Goal: Information Seeking & Learning: Learn about a topic

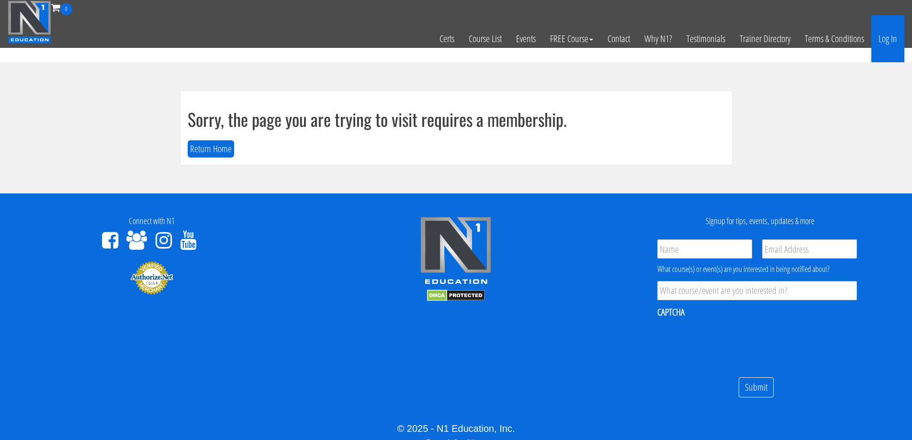
click at [882, 38] on link "Log In" at bounding box center [888, 38] width 33 height 47
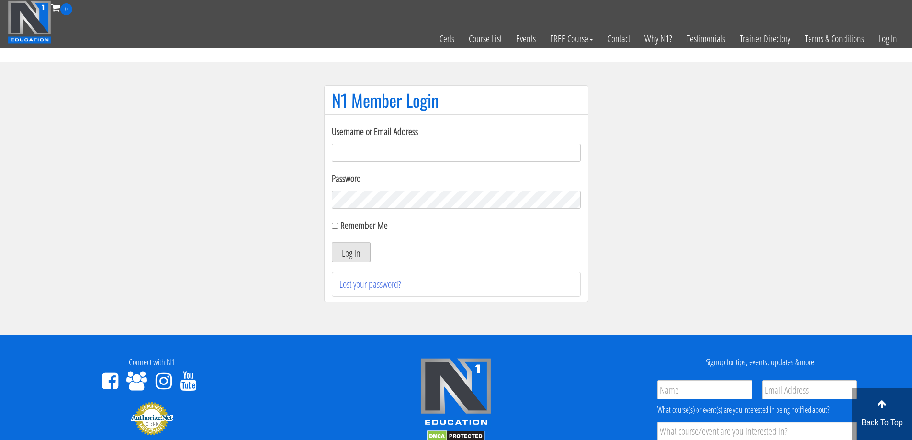
type input "[EMAIL_ADDRESS][DOMAIN_NAME]"
click at [351, 246] on button "Log In" at bounding box center [351, 252] width 39 height 20
click at [356, 254] on button "Log In" at bounding box center [351, 252] width 39 height 20
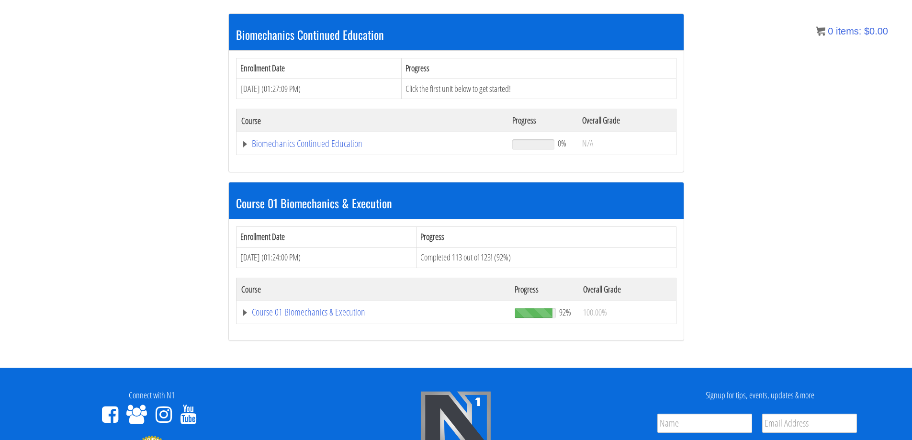
scroll to position [192, 0]
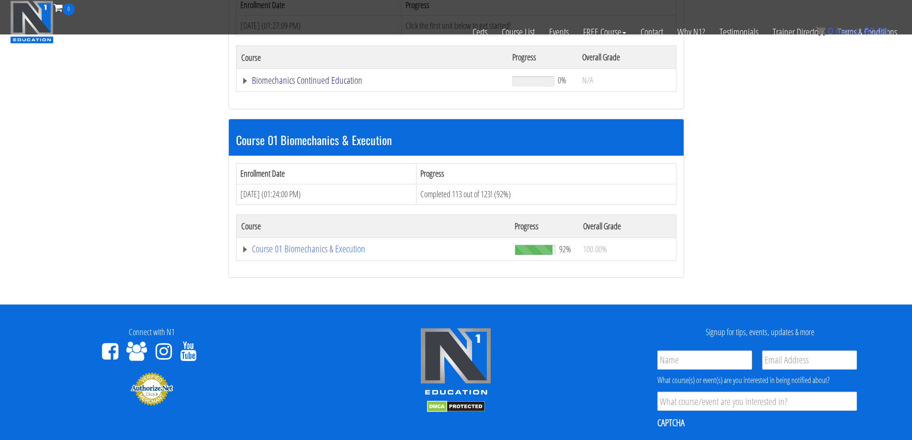
click at [333, 81] on link "Biomechanics Continued Education" at bounding box center [372, 81] width 262 height 10
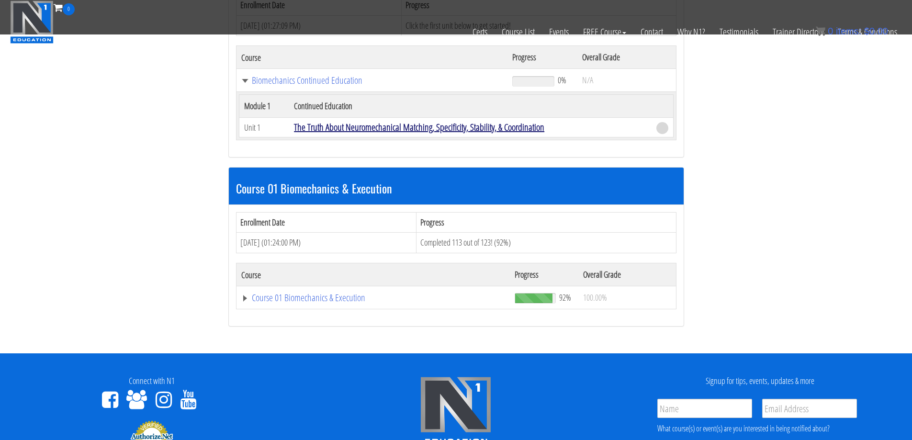
click at [339, 132] on link "The Truth About Neuromechanical Matching, Specificity, Stability, & Coordination" at bounding box center [419, 127] width 251 height 13
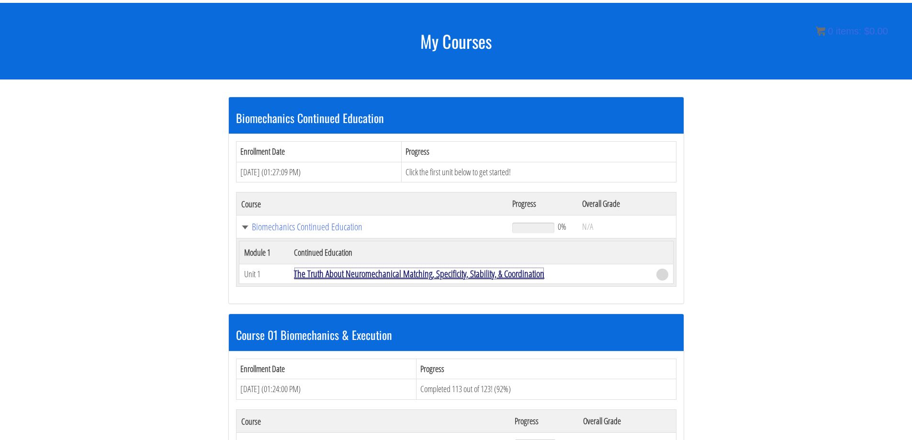
scroll to position [109, 0]
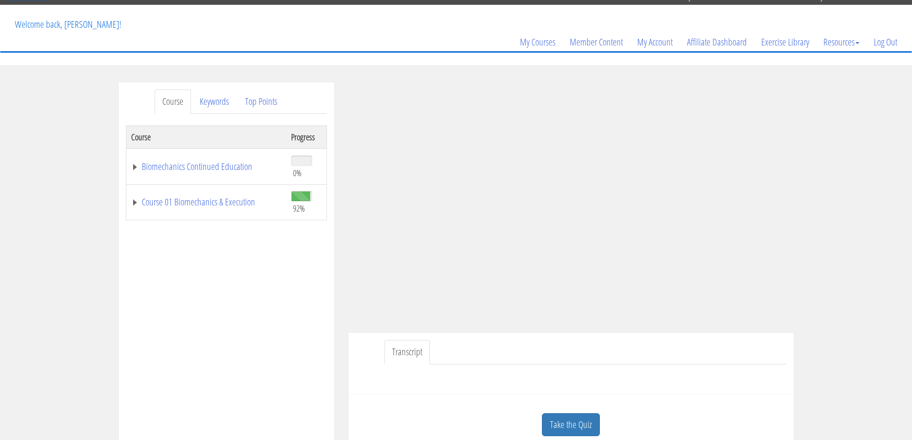
scroll to position [48, 0]
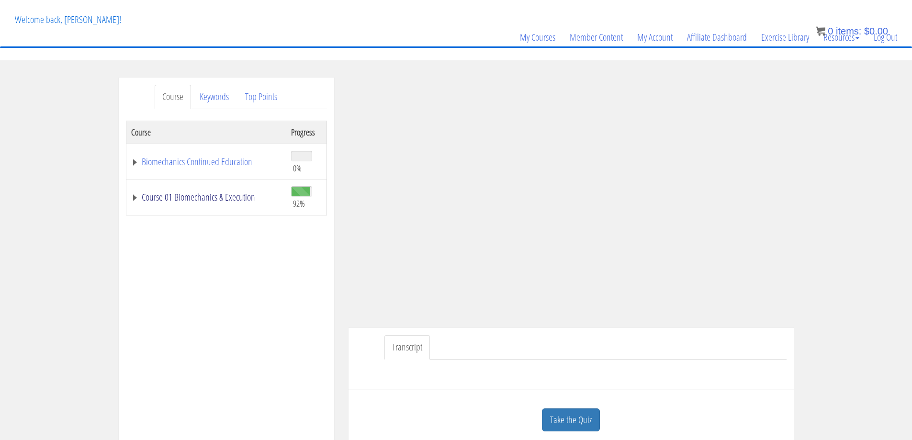
click at [196, 198] on link "Course 01 Biomechanics & Execution" at bounding box center [206, 198] width 150 height 10
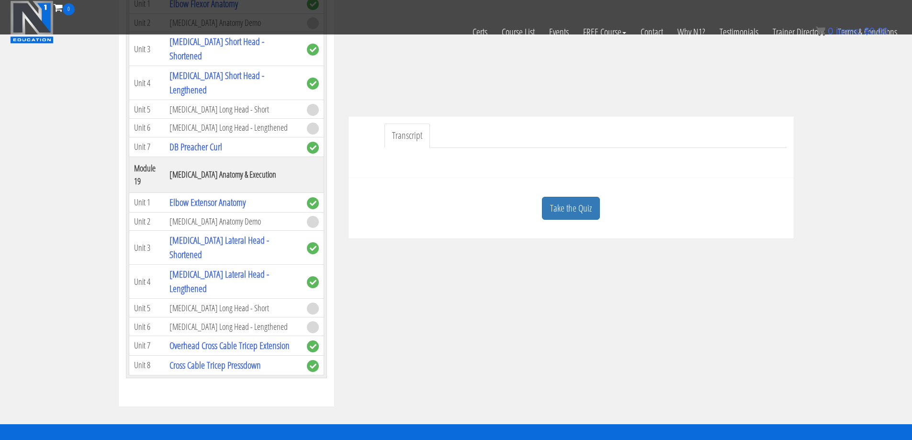
scroll to position [192, 0]
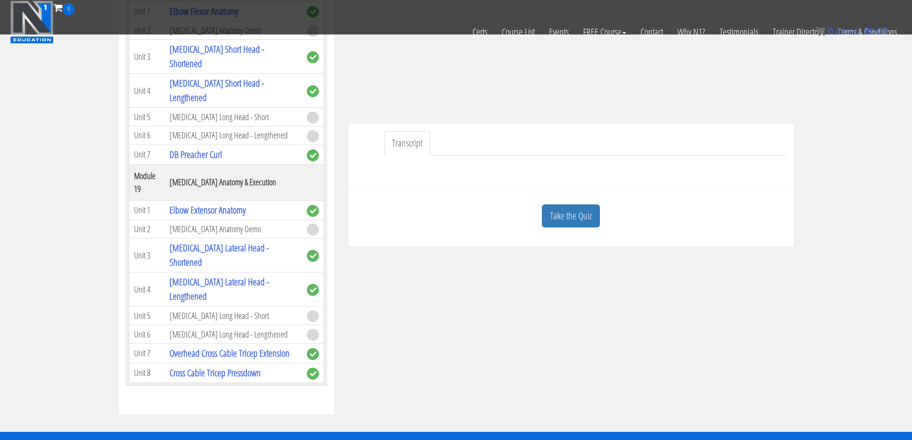
click at [310, 236] on span at bounding box center [313, 230] width 12 height 12
click at [215, 239] on td "Triceps Anatomy Demo" at bounding box center [233, 229] width 137 height 19
click at [181, 239] on td "Triceps Anatomy Demo" at bounding box center [233, 229] width 137 height 19
click at [143, 239] on td "Unit 2" at bounding box center [147, 229] width 36 height 19
click at [199, 311] on td "Triceps Long Head - Short" at bounding box center [233, 316] width 137 height 19
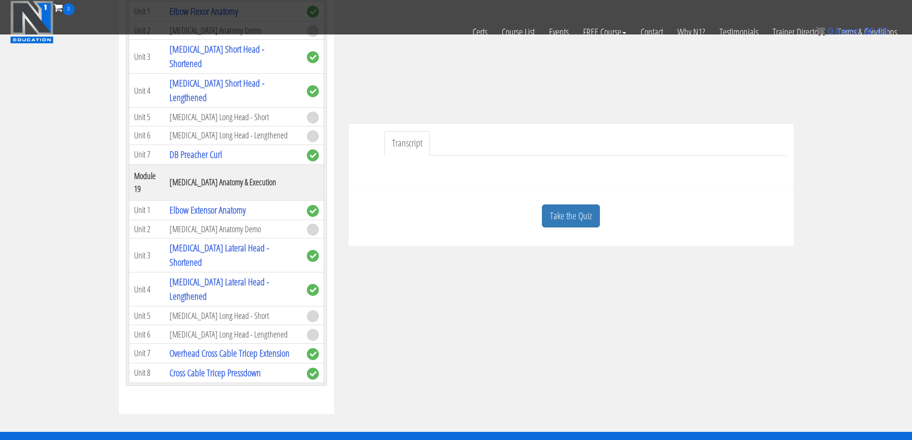
scroll to position [52, 0]
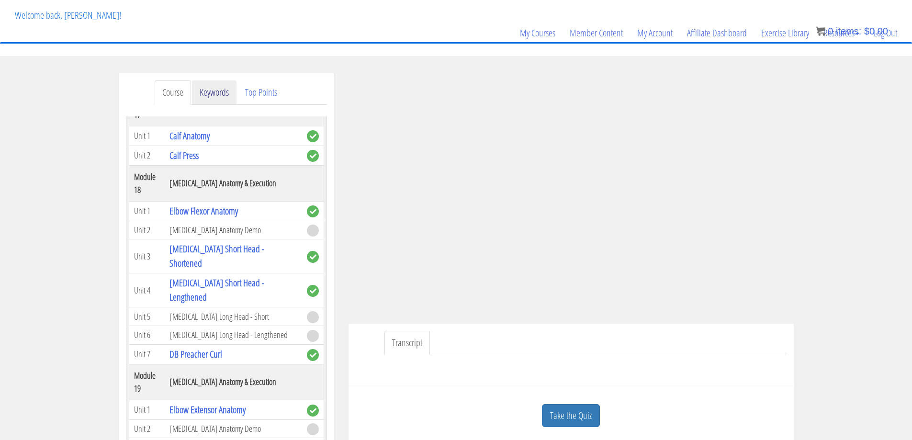
click at [210, 95] on link "Keywords" at bounding box center [214, 92] width 45 height 24
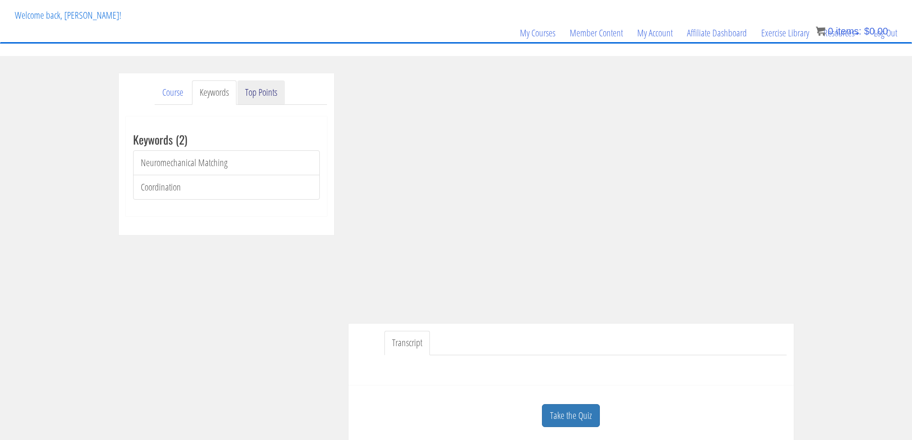
click at [248, 95] on link "Top Points" at bounding box center [261, 92] width 47 height 24
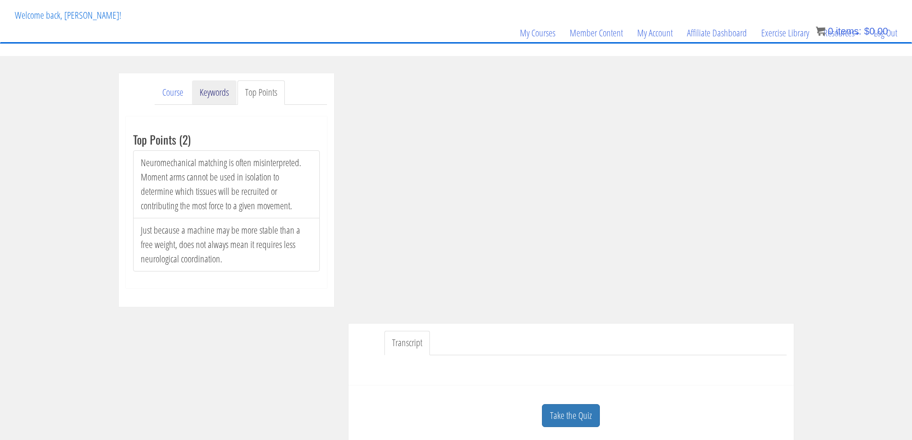
click at [193, 97] on link "Keywords" at bounding box center [214, 92] width 45 height 24
